Goal: Communication & Community: Answer question/provide support

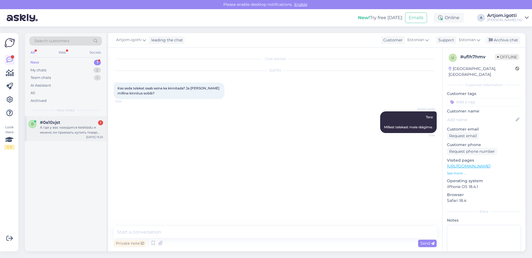
click at [67, 123] on div "#0a10xjst 1" at bounding box center [71, 122] width 63 height 5
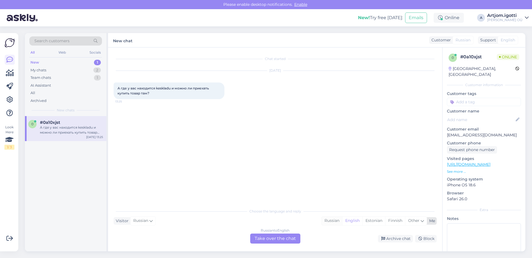
click at [333, 220] on div "Russian" at bounding box center [332, 220] width 21 height 8
click at [282, 239] on div "Russian to Russian Take over the chat" at bounding box center [275, 238] width 50 height 10
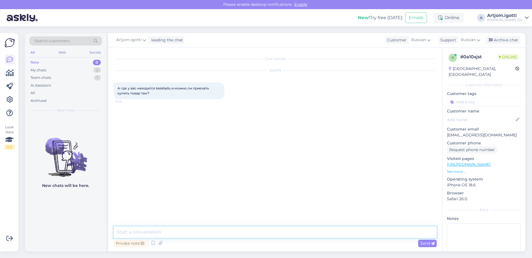
click at [216, 231] on textarea at bounding box center [275, 232] width 323 height 12
type textarea "P"
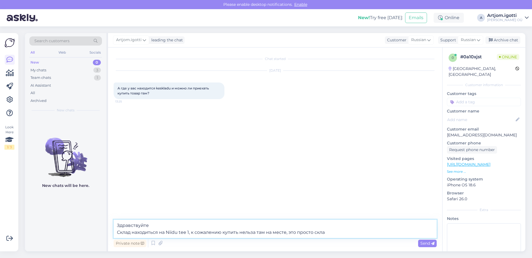
type textarea "Здравствуйте Склад находиться на Niidu tee 1, к сожалению купить нельза там на …"
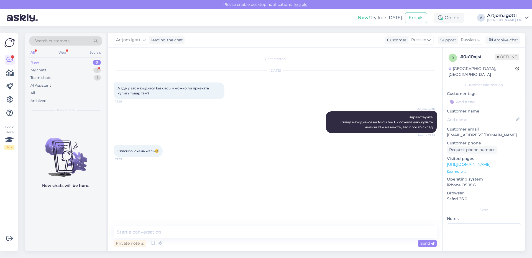
click at [145, 149] on span "Спасибо, очень жаль😅" at bounding box center [138, 151] width 41 height 4
click at [503, 39] on div "Archive chat" at bounding box center [503, 39] width 35 height 7
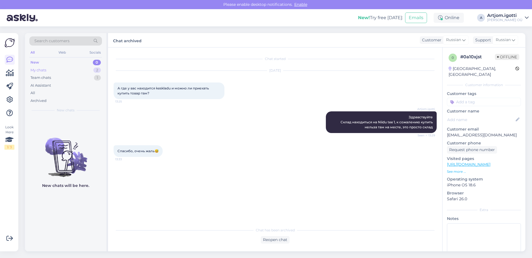
click at [77, 69] on div "My chats 2" at bounding box center [65, 70] width 73 height 8
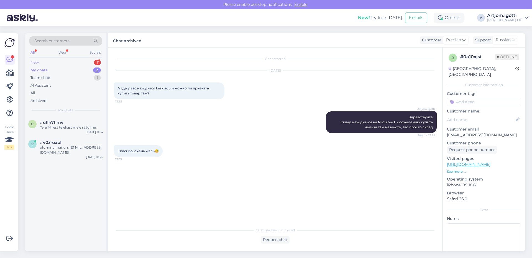
click at [78, 60] on div "New 1" at bounding box center [65, 63] width 73 height 8
click at [78, 128] on div "Tere. Kas see aparaat on võimalik saada neljapäeval saaremaal poest kätte?" at bounding box center [71, 130] width 63 height 10
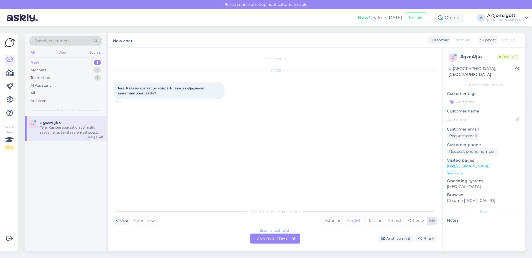
click at [335, 219] on div "Estonian" at bounding box center [333, 220] width 22 height 8
click at [278, 237] on div "Estonian to Estonian Take over the chat" at bounding box center [275, 238] width 50 height 10
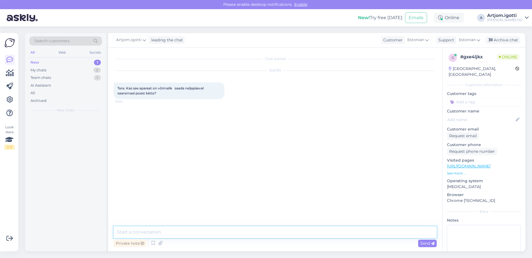
click at [201, 230] on textarea at bounding box center [275, 232] width 323 height 12
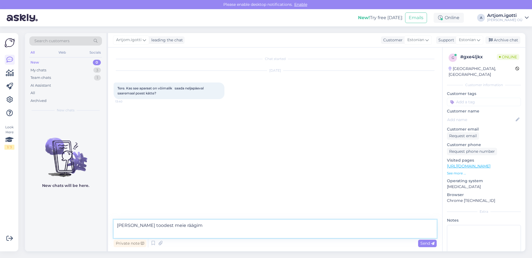
type textarea "[PERSON_NAME] toodest meie räägime"
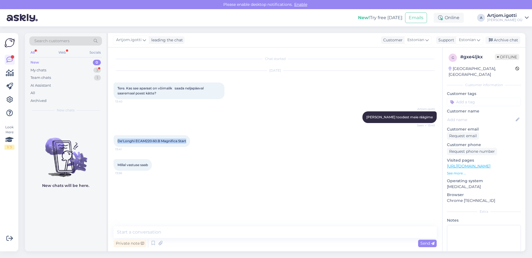
drag, startPoint x: 117, startPoint y: 147, endPoint x: 198, endPoint y: 150, distance: 81.1
click at [198, 150] on div "De'Longhi ECAM220.60.B Magnifica Start 13:41" at bounding box center [275, 141] width 323 height 24
copy span "De'Longhi ECAM220.60.B Magnifica Start"
click at [155, 235] on textarea at bounding box center [275, 232] width 323 height 12
type textarea "ü"
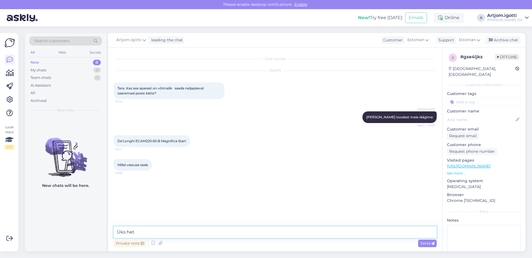
type textarea "Üks hetk"
click at [182, 235] on textarea at bounding box center [275, 232] width 323 height 12
click at [183, 233] on textarea at bounding box center [275, 232] width 323 height 12
type textarea "Toode on laos olemas, kolmapäeval - neljapäeval toode peab jõudma [GEOGRAPHIC_D…"
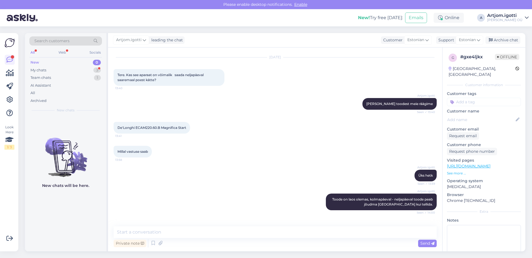
scroll to position [37, 0]
